Goal: Task Accomplishment & Management: Manage account settings

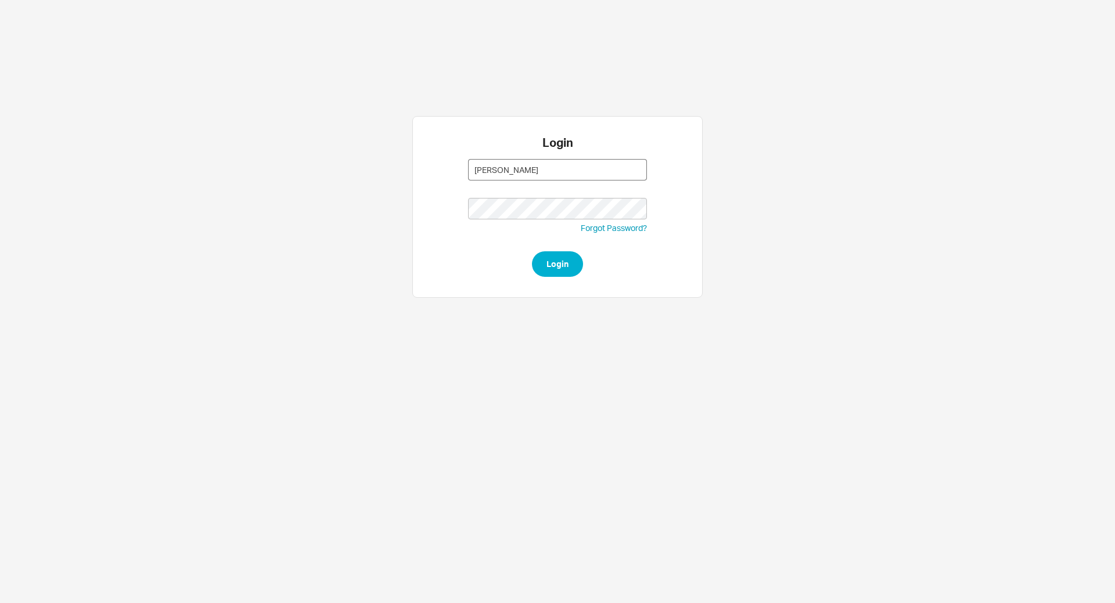
type input "[PERSON_NAME]@"
type input "[PERSON_NAME][EMAIL_ADDRESS][DOMAIN_NAME]"
click at [532, 251] on button "Login" at bounding box center [557, 264] width 51 height 26
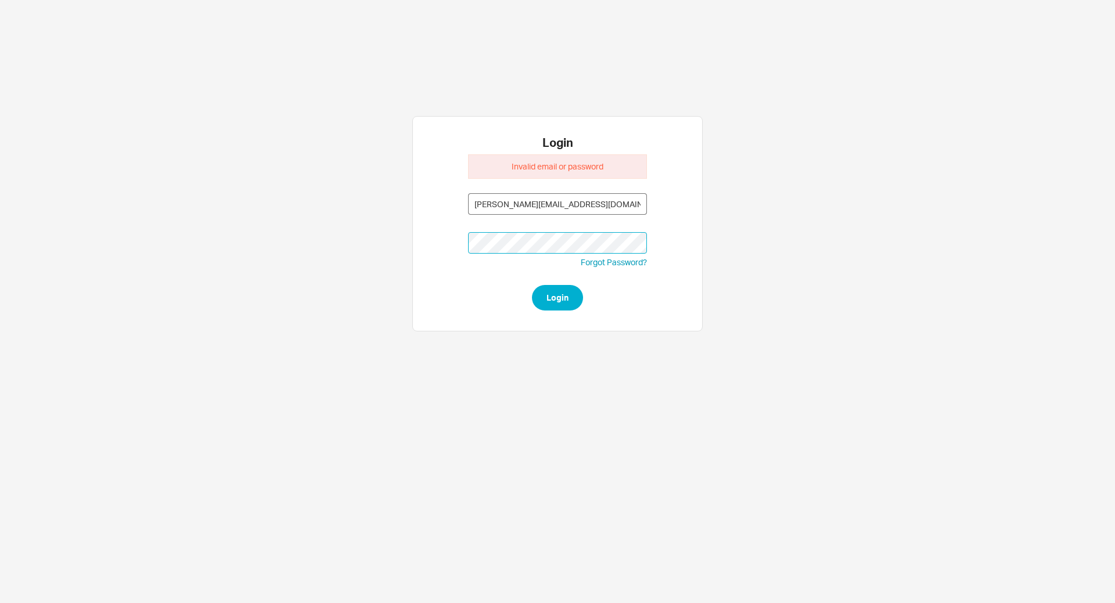
click at [532, 285] on button "Login" at bounding box center [557, 298] width 51 height 26
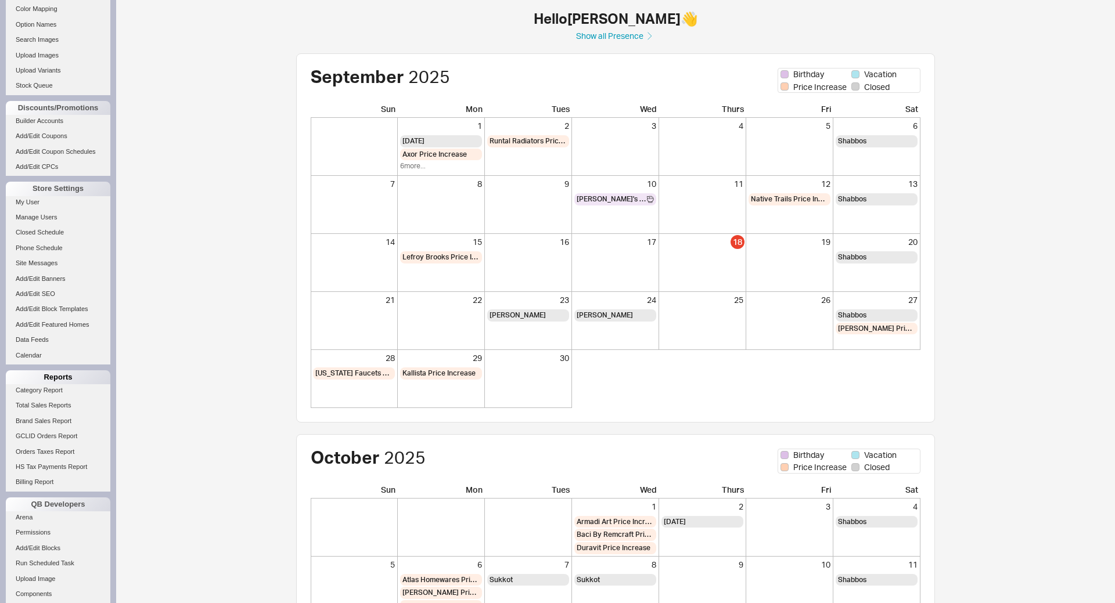
scroll to position [851, 0]
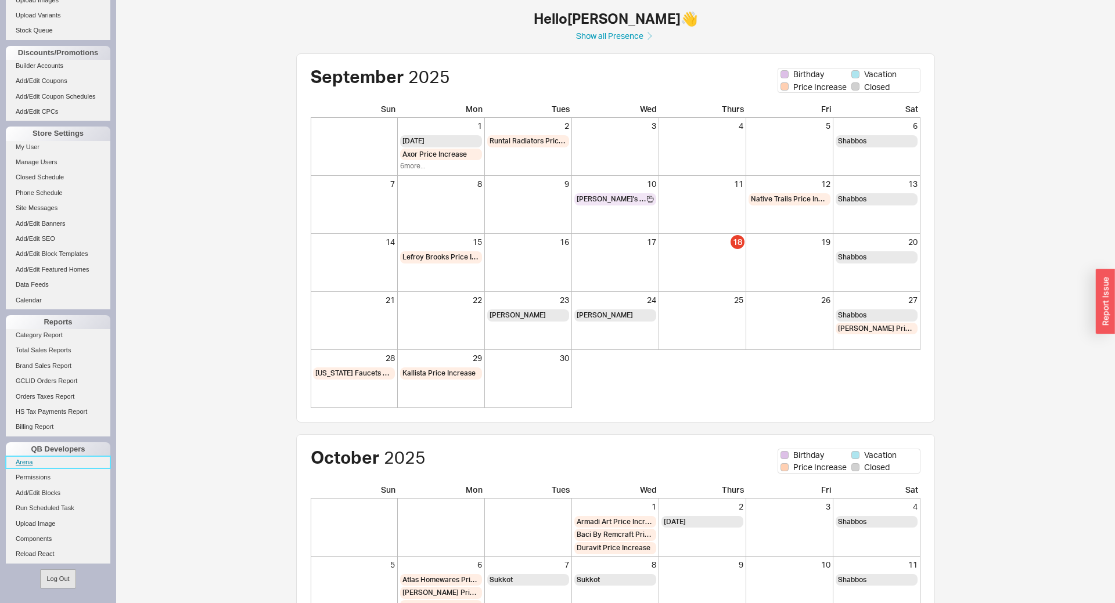
click at [27, 462] on link "Arena" at bounding box center [58, 462] width 105 height 12
